Goal: Find specific fact

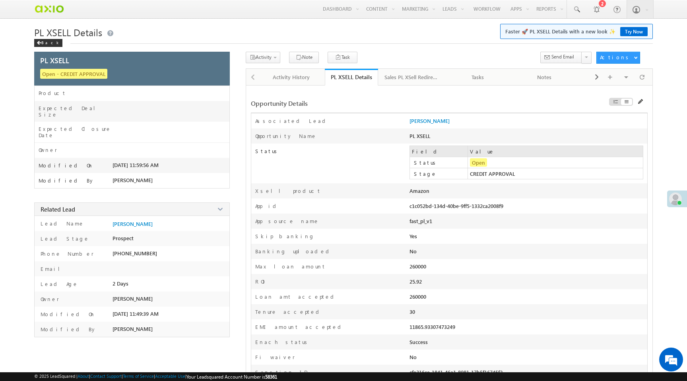
click at [430, 206] on div "c1c052bd-134d-40be-9ff5-1332ca2008f9" at bounding box center [481, 207] width 142 height 11
click at [641, 79] on span at bounding box center [642, 77] width 5 height 14
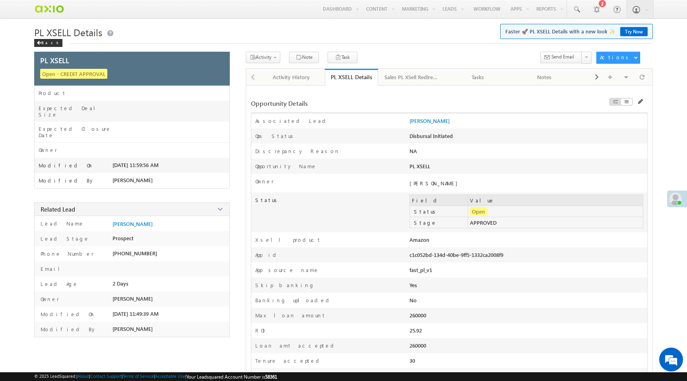
drag, startPoint x: 409, startPoint y: 257, endPoint x: 512, endPoint y: 256, distance: 102.6
click at [512, 256] on div "App id c1c052bd-134d-40be-9ff5-1332ca2008f9" at bounding box center [449, 254] width 396 height 15
click at [512, 256] on div "c1c052bd-134d-40be-9ff5-1332ca2008f9" at bounding box center [481, 256] width 142 height 11
drag, startPoint x: 512, startPoint y: 256, endPoint x: 410, endPoint y: 256, distance: 101.8
click at [410, 256] on div "c1c052bd-134d-40be-9ff5-1332ca2008f9" at bounding box center [481, 256] width 142 height 11
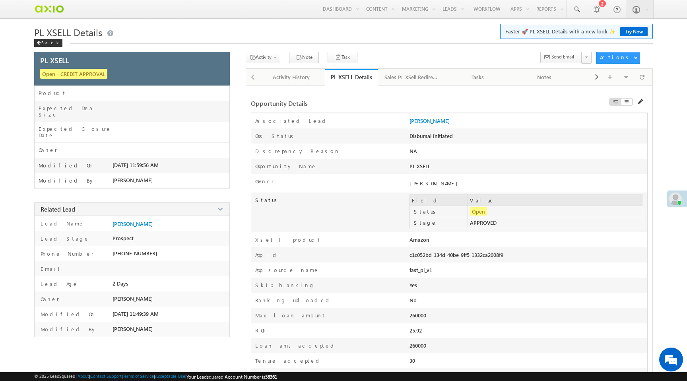
copy div "c1c052bd-134d-40be-9ff5-1332ca2008f9"
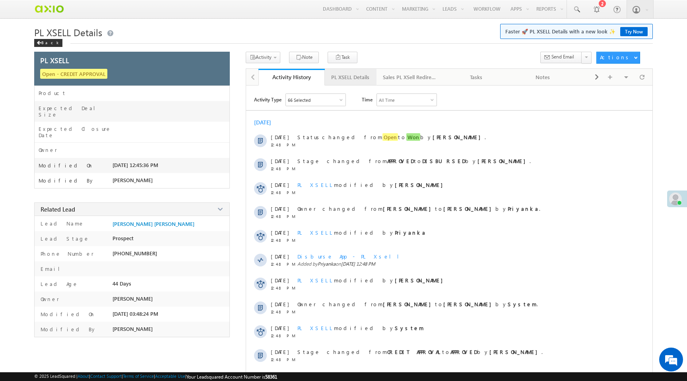
click at [354, 79] on div "PL XSELL Details" at bounding box center [350, 77] width 38 height 10
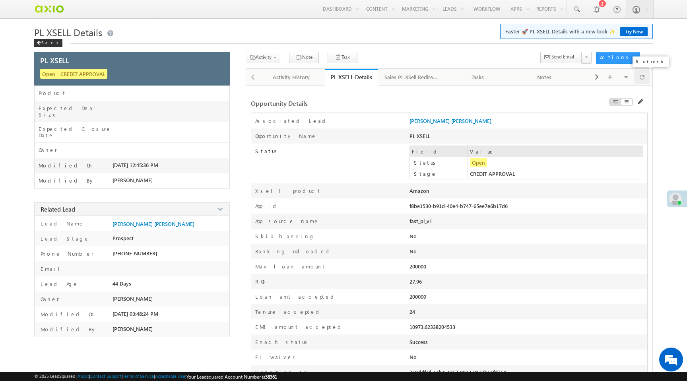
click at [643, 74] on span at bounding box center [642, 77] width 5 height 14
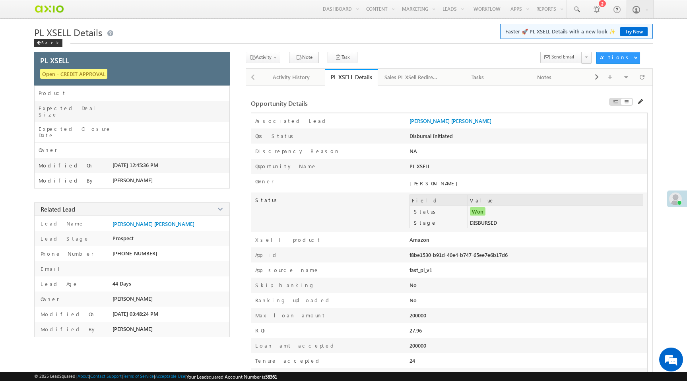
click at [479, 225] on td "DISBURSED" at bounding box center [555, 222] width 175 height 11
drag, startPoint x: 410, startPoint y: 257, endPoint x: 510, endPoint y: 256, distance: 99.8
click at [510, 256] on div "f8be1530-b91d-40e4-b747-65ee7e6b17d6" at bounding box center [481, 256] width 142 height 11
copy div "f8be1530-b91d-40e4-b747-65ee7e6b17d6"
